Goal: Communication & Community: Ask a question

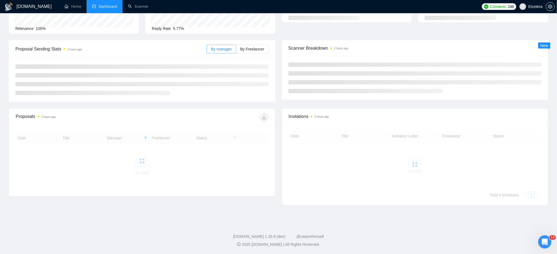
scroll to position [73, 0]
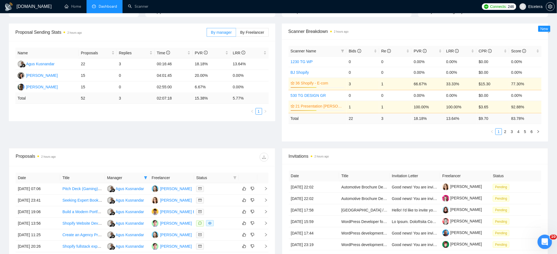
click at [545, 244] on icon "Відкрити програму для спілкування Intercom" at bounding box center [543, 241] width 9 height 9
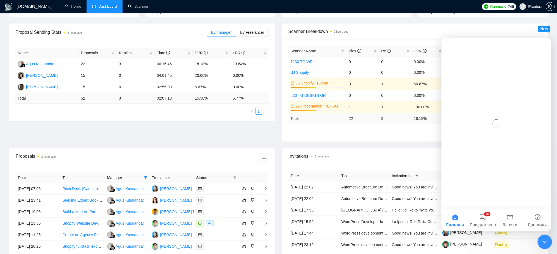
scroll to position [0, 0]
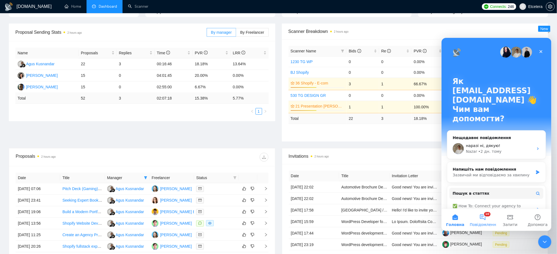
click at [483, 219] on button "10 Повідомлення" at bounding box center [482, 220] width 27 height 22
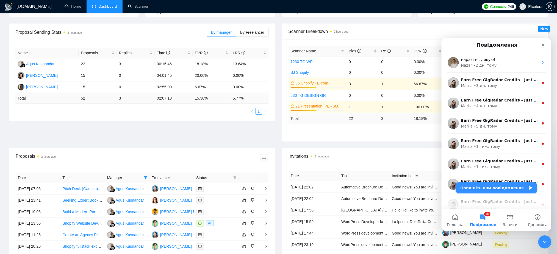
click at [493, 188] on button "Напишіть нам повідомлення" at bounding box center [496, 187] width 81 height 11
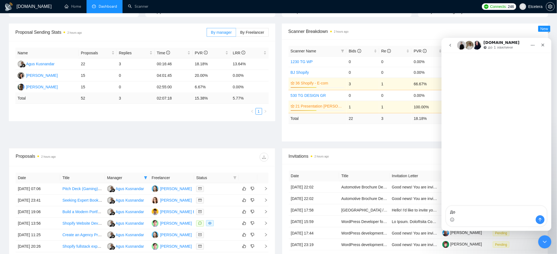
type textarea "Д"
click at [546, 240] on icon "Закрити програму для спілкування Intercom" at bounding box center [543, 241] width 7 height 7
